Goal: Transaction & Acquisition: Purchase product/service

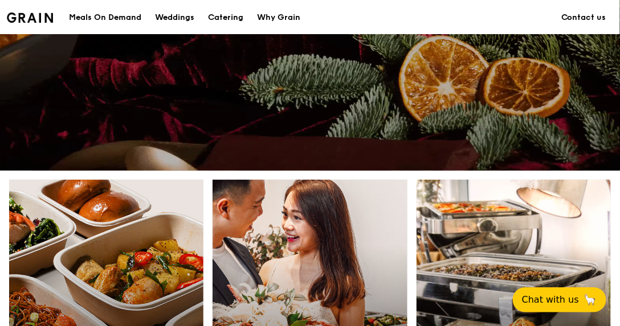
scroll to position [513, 0]
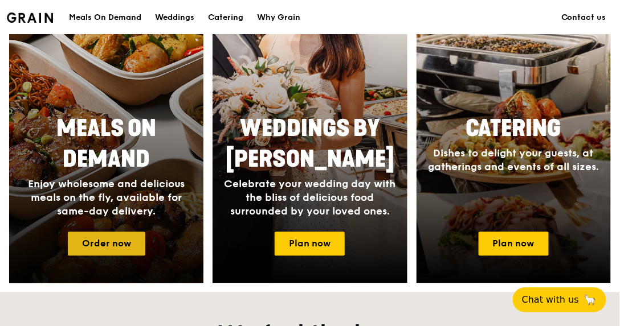
click at [113, 245] on link "Order now" at bounding box center [106, 244] width 77 height 24
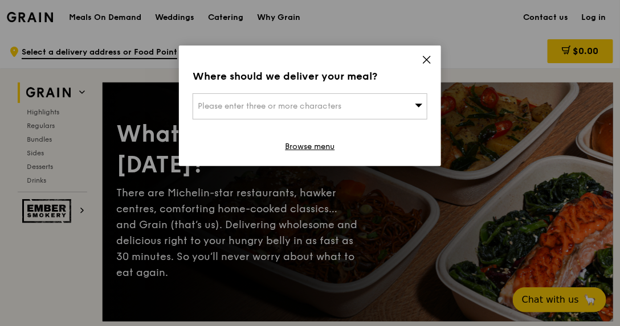
click at [412, 108] on div "Please enter three or more characters" at bounding box center [310, 106] width 235 height 26
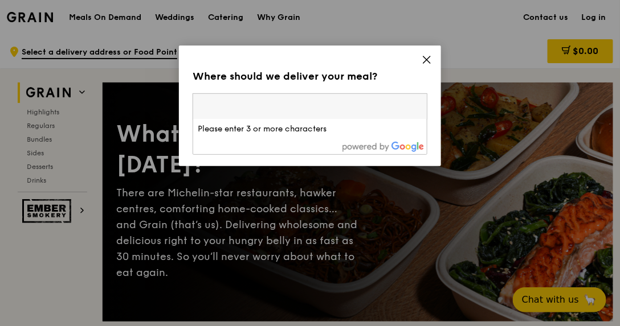
click at [425, 60] on icon at bounding box center [426, 60] width 10 height 10
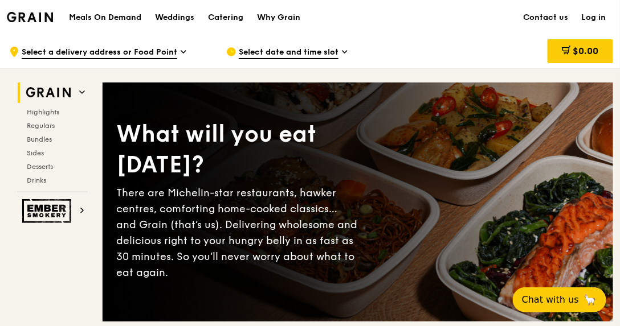
click at [334, 50] on span "Select date and time slot" at bounding box center [289, 53] width 100 height 13
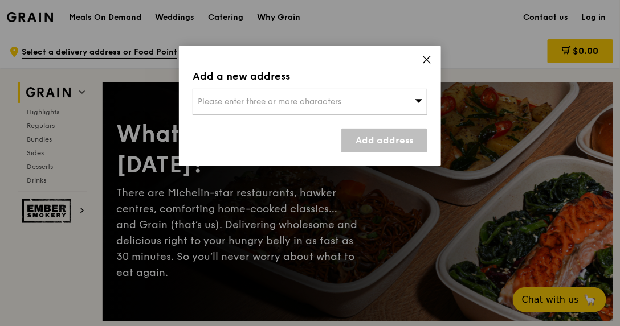
click at [314, 101] on span "Please enter three or more characters" at bounding box center [270, 102] width 144 height 10
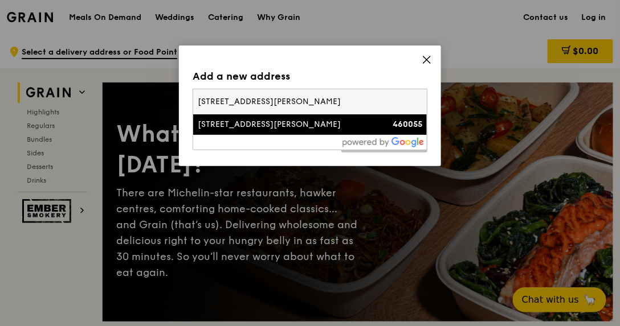
type input "[STREET_ADDRESS][PERSON_NAME]"
click at [303, 128] on div "[STREET_ADDRESS][PERSON_NAME]" at bounding box center [282, 124] width 169 height 11
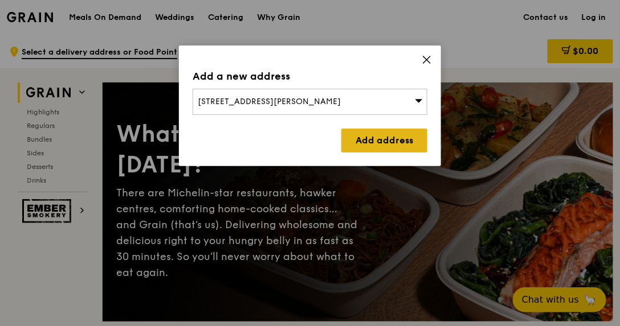
click at [377, 141] on link "Add address" at bounding box center [384, 141] width 86 height 24
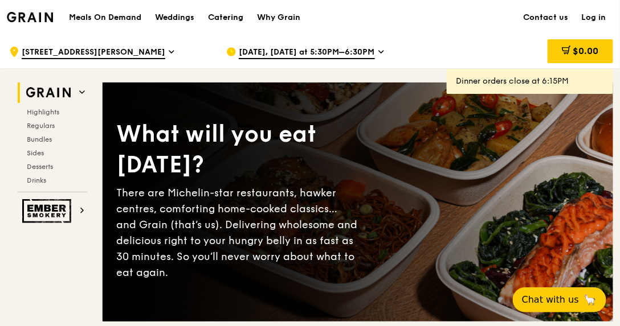
click at [358, 51] on span "[DATE], [DATE] at 5:30PM–6:30PM" at bounding box center [307, 53] width 136 height 13
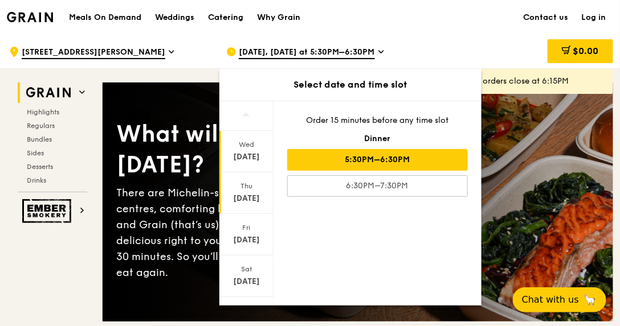
click at [243, 198] on div "[DATE]" at bounding box center [246, 198] width 51 height 11
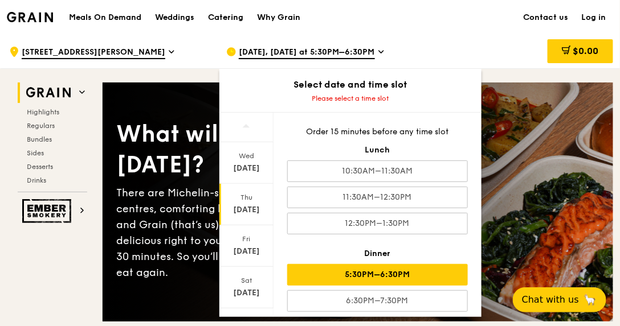
click at [345, 270] on div "5:30PM–6:30PM" at bounding box center [377, 275] width 181 height 22
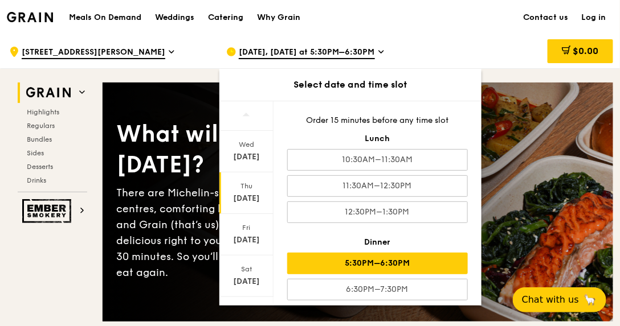
click at [457, 50] on div "$0.00" at bounding box center [527, 52] width 172 height 34
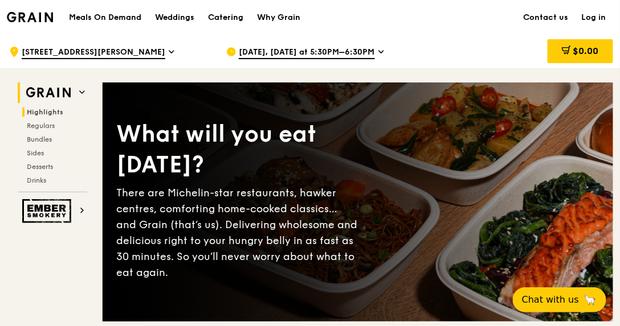
click at [48, 110] on span "Highlights" at bounding box center [45, 112] width 36 height 8
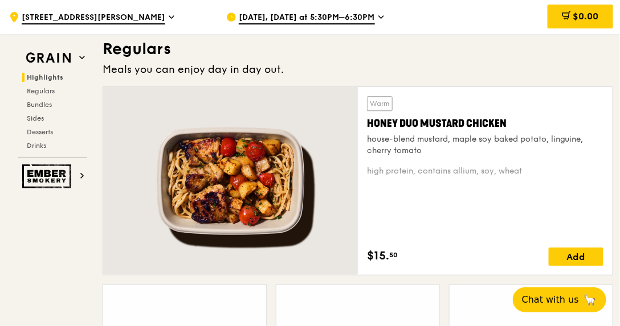
scroll to position [784, 0]
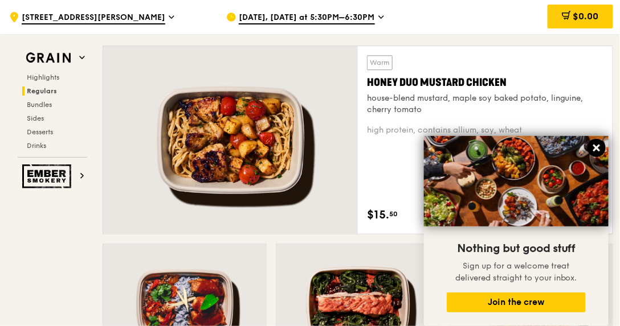
click at [595, 148] on icon at bounding box center [596, 148] width 7 height 7
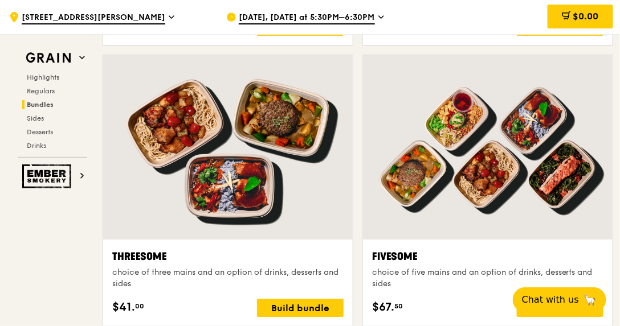
scroll to position [1999, 0]
